Goal: Task Accomplishment & Management: Complete application form

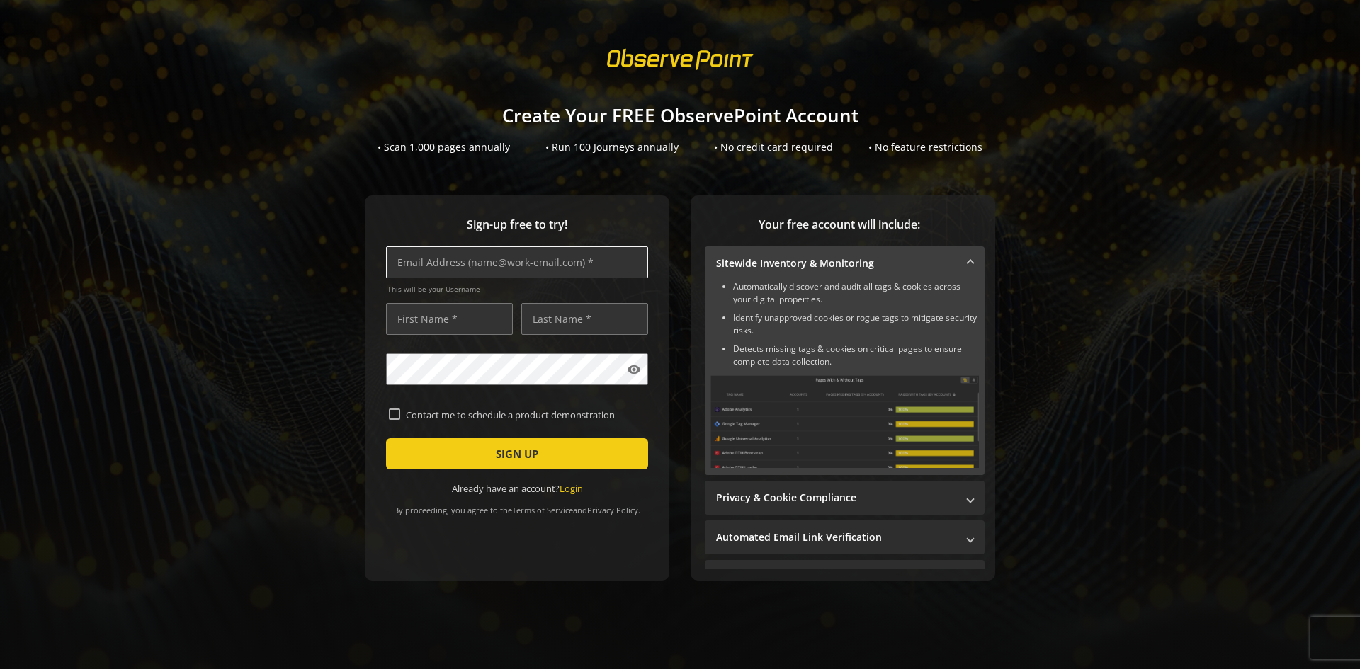
click at [451, 269] on input "text" at bounding box center [517, 262] width 262 height 32
type input "[PERSON_NAME][EMAIL_ADDRESS][DOMAIN_NAME]"
type input "[PERSON_NAME]"
drag, startPoint x: 508, startPoint y: 313, endPoint x: 496, endPoint y: 317, distance: 12.8
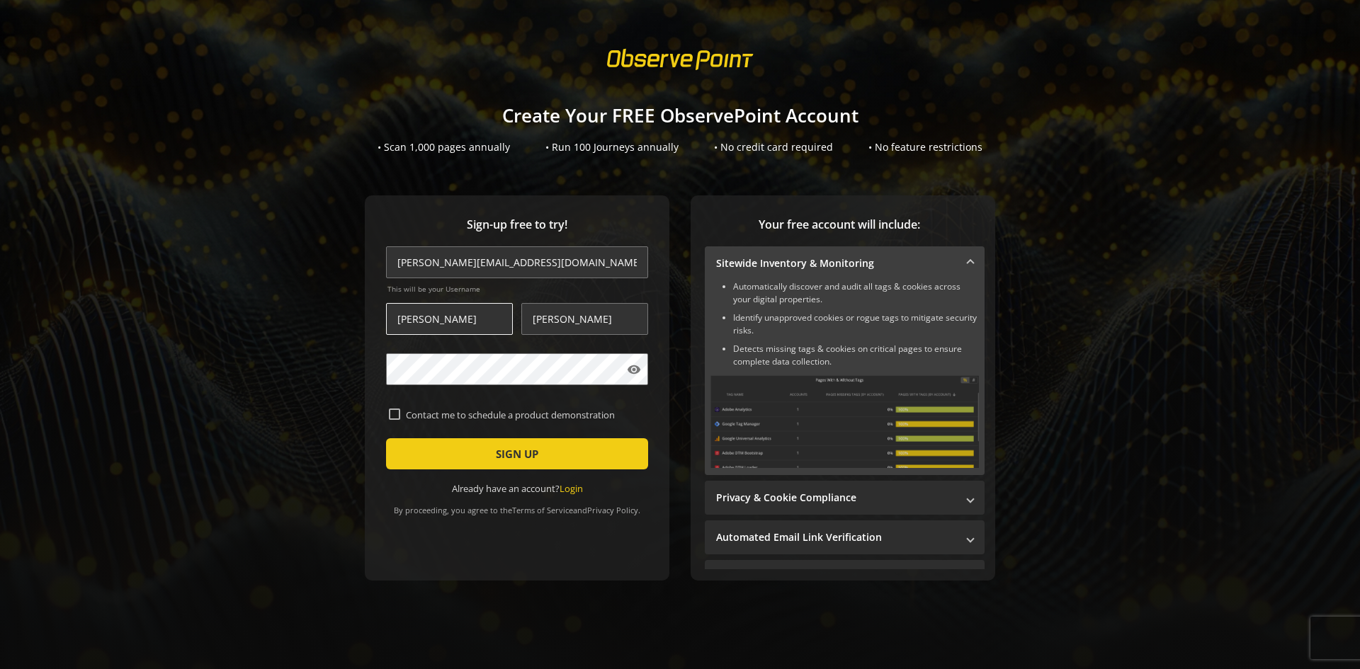
click at [508, 313] on input "[PERSON_NAME]" at bounding box center [449, 319] width 127 height 32
click at [565, 458] on span "submit" at bounding box center [517, 454] width 262 height 34
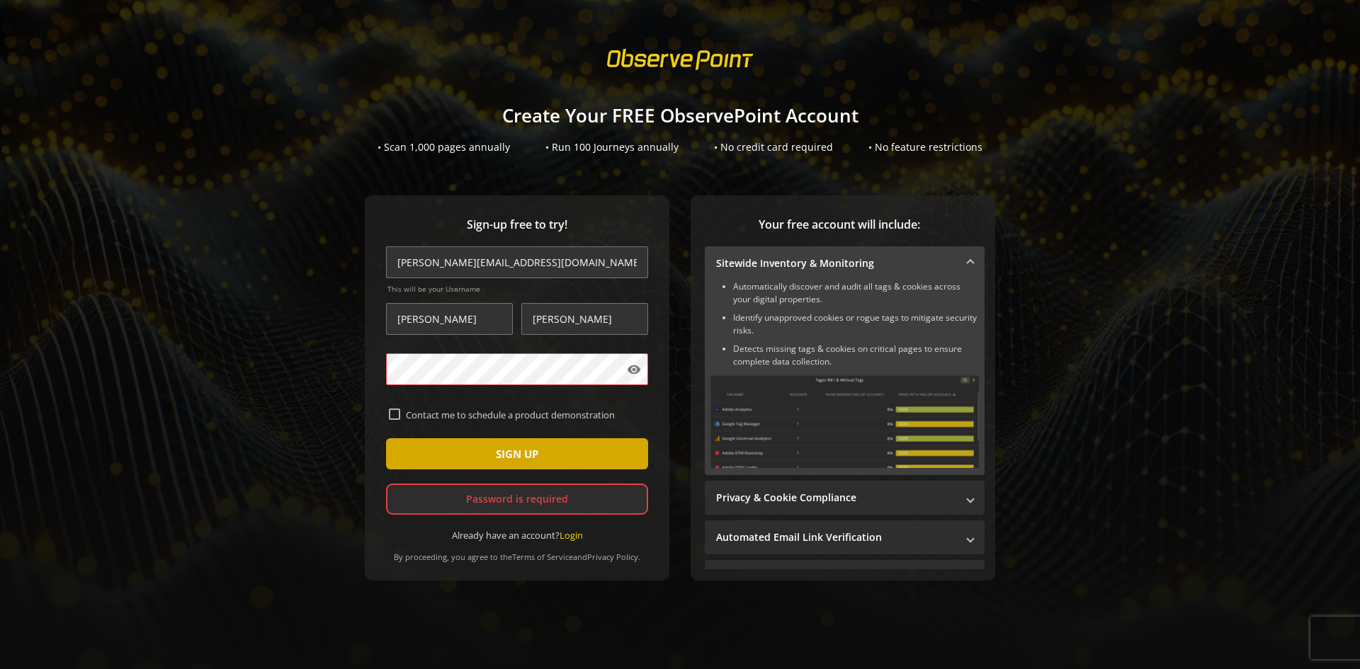
click at [599, 458] on span "submit" at bounding box center [517, 454] width 262 height 34
click at [388, 406] on form "[PERSON_NAME][EMAIL_ADDRESS][DOMAIN_NAME] This will be your Username [PERSON_NA…" at bounding box center [517, 393] width 262 height 295
click at [390, 412] on input "Contact me to schedule a product demonstration" at bounding box center [394, 414] width 11 height 11
checkbox input "true"
click at [386, 438] on button "SIGN UP" at bounding box center [517, 453] width 262 height 31
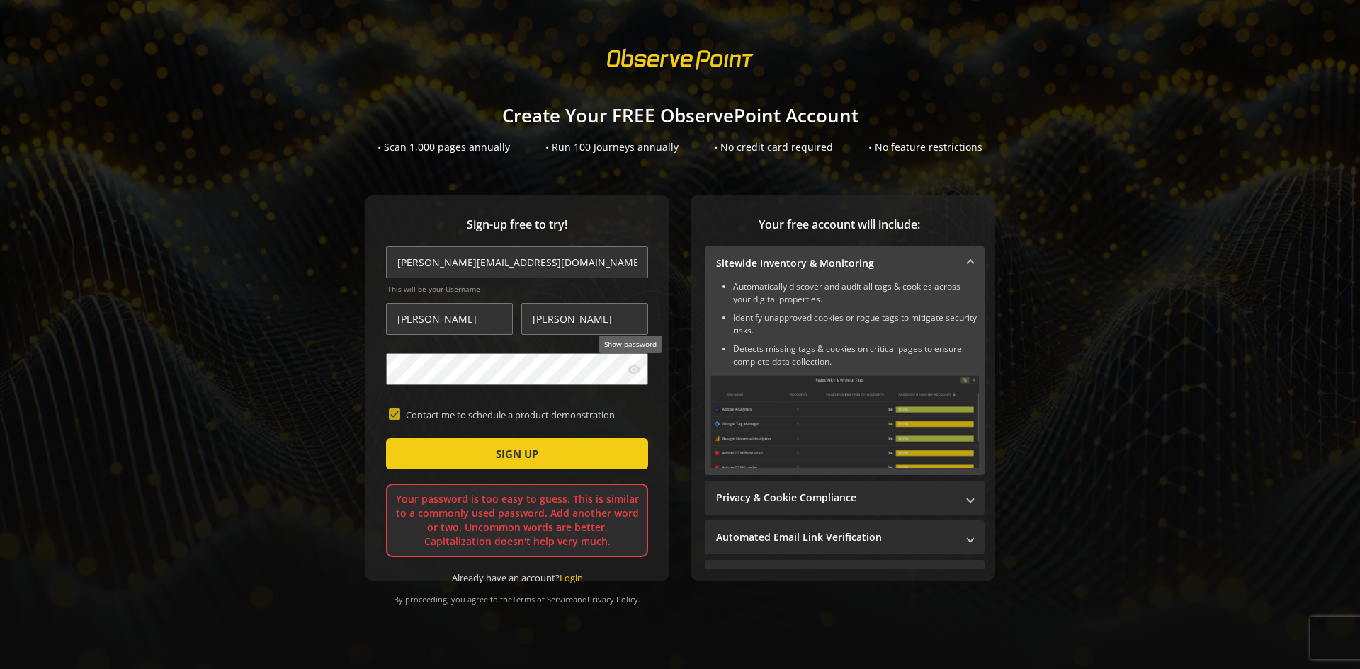
click at [627, 364] on mat-icon "visibility" at bounding box center [634, 370] width 14 height 14
click at [586, 443] on span "submit" at bounding box center [517, 454] width 262 height 34
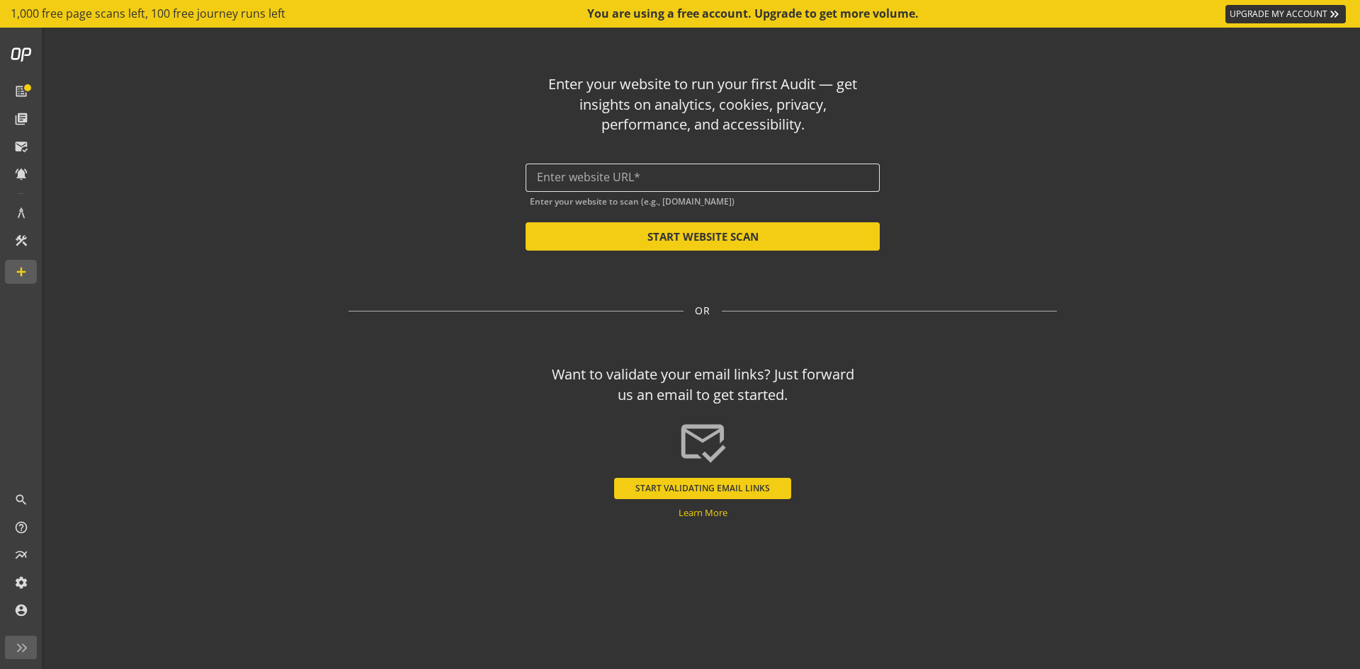
click at [793, 177] on input "text" at bounding box center [702, 177] width 331 height 13
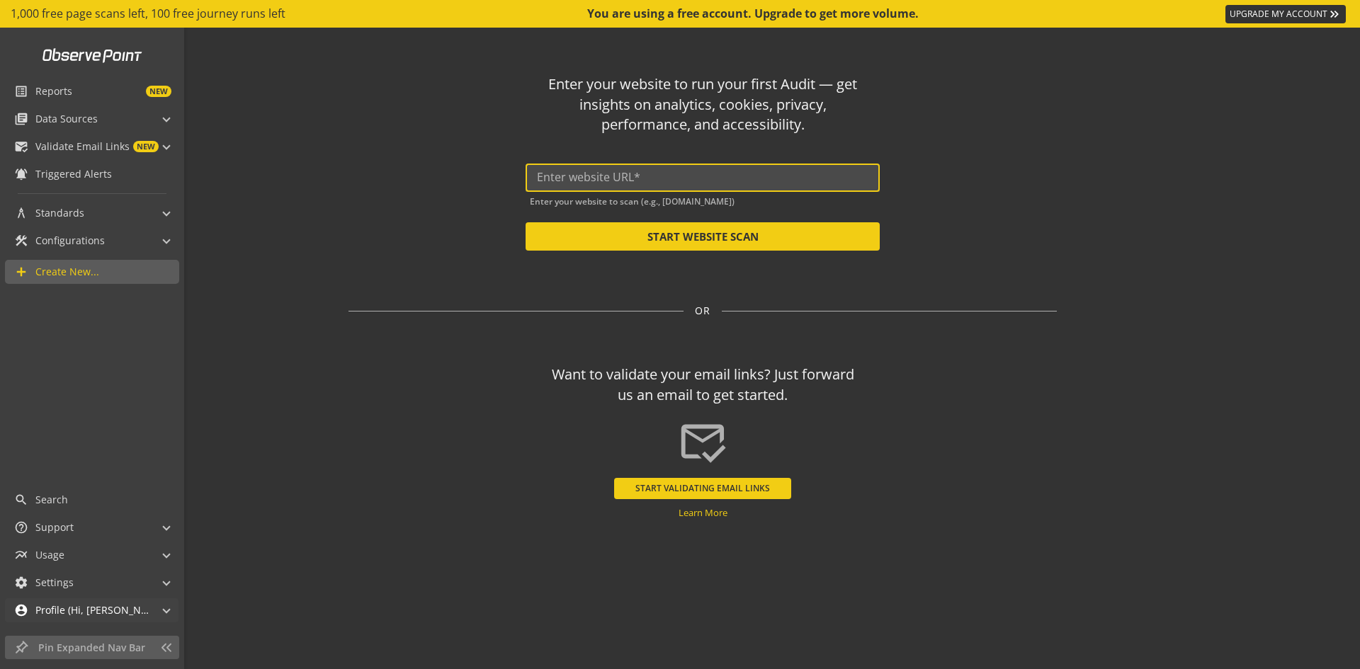
click at [77, 603] on span "Profile (Hi, [PERSON_NAME]!)" at bounding box center [91, 610] width 113 height 14
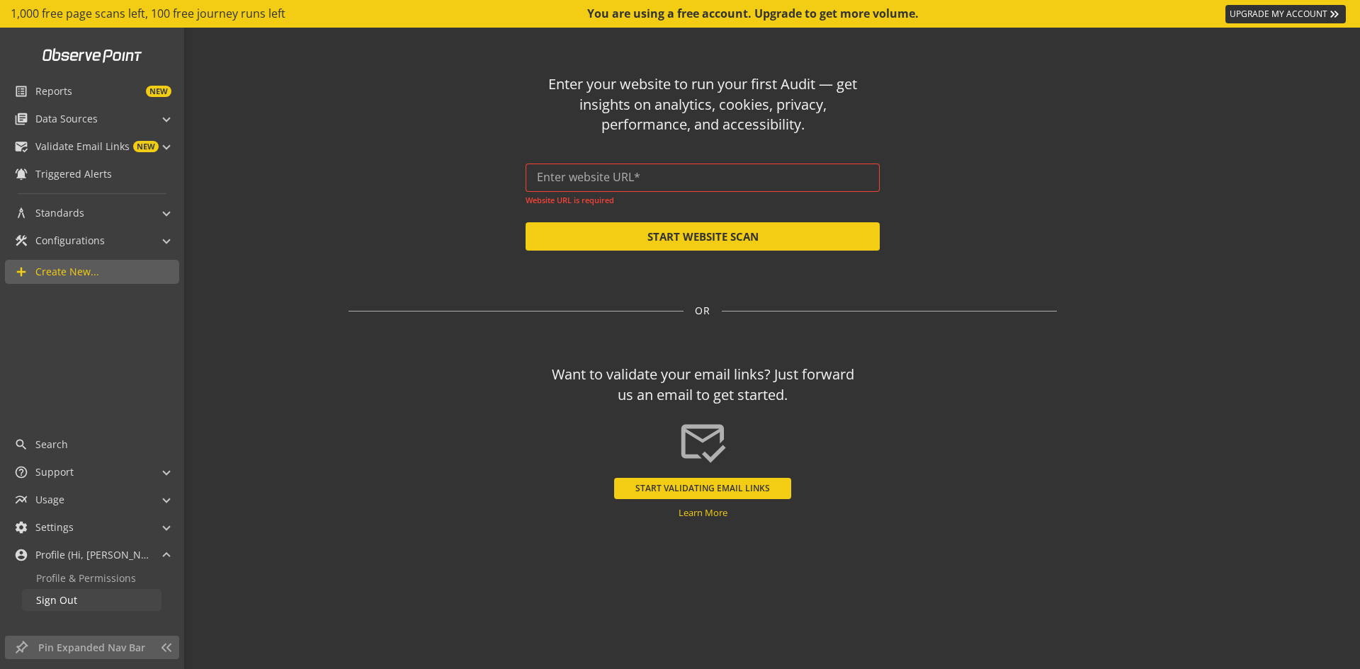
click at [93, 602] on link "Sign Out" at bounding box center [92, 600] width 140 height 22
